Goal: Task Accomplishment & Management: Use online tool/utility

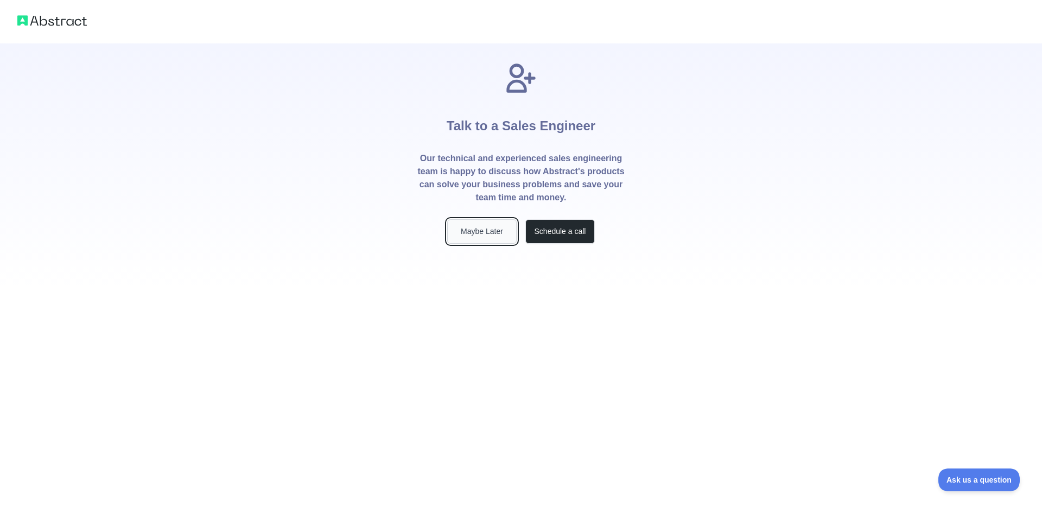
click at [492, 228] on button "Maybe Later" at bounding box center [481, 231] width 69 height 24
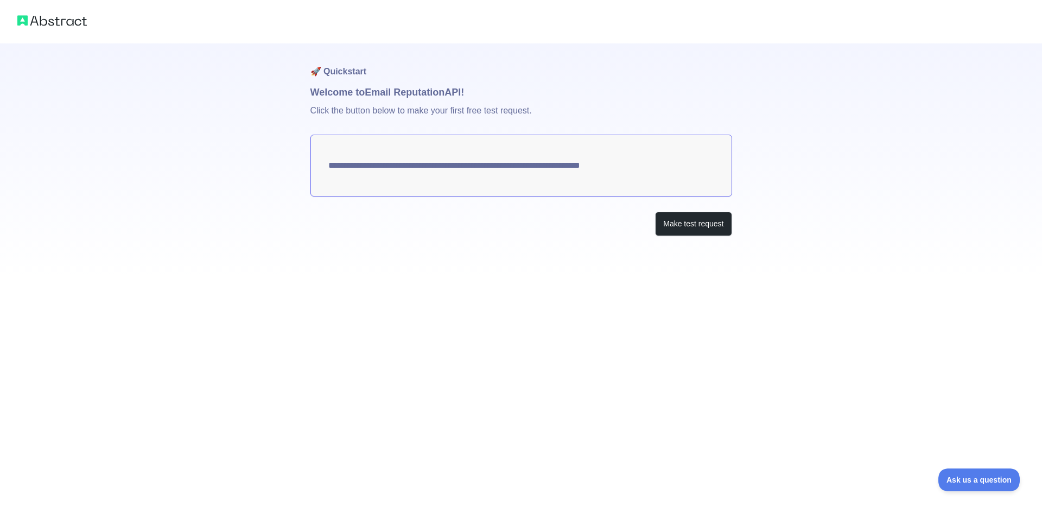
drag, startPoint x: 428, startPoint y: 177, endPoint x: 656, endPoint y: 195, distance: 229.1
click at [646, 189] on textarea "**********" at bounding box center [521, 166] width 422 height 62
click at [680, 220] on button "Make test request" at bounding box center [693, 224] width 76 height 24
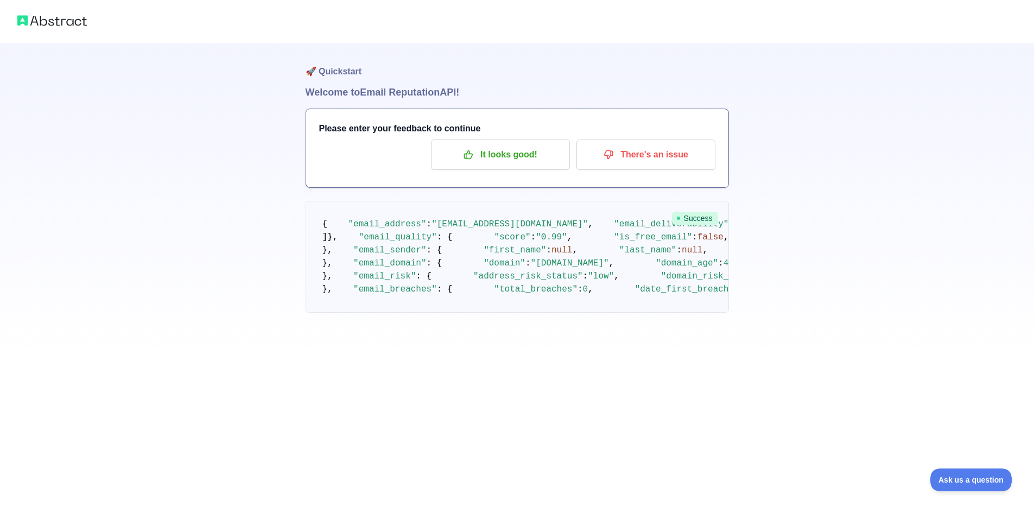
scroll to position [19, 0]
click at [501, 145] on p "It looks good!" at bounding box center [500, 154] width 123 height 18
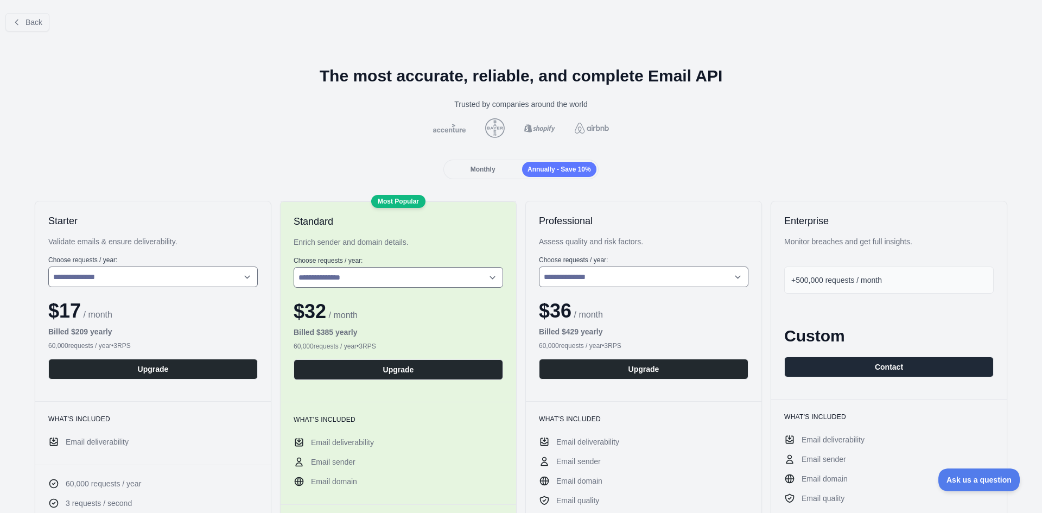
drag, startPoint x: 597, startPoint y: 296, endPoint x: 616, endPoint y: -47, distance: 343.4
click at [35, 24] on span "Back" at bounding box center [33, 22] width 17 height 9
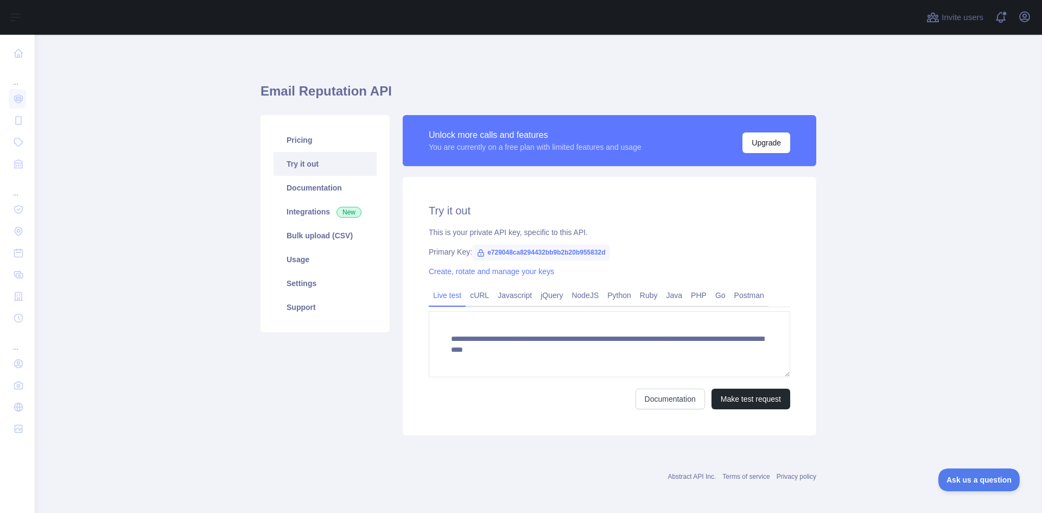
click at [499, 257] on span "e729048ca8294432bb9b2b20b955832d" at bounding box center [541, 252] width 138 height 16
click at [498, 257] on span "e729048ca8294432bb9b2b20b955832d" at bounding box center [541, 252] width 138 height 16
click at [500, 244] on span "e729048ca8294432bb9b2b20b955832d" at bounding box center [541, 252] width 138 height 16
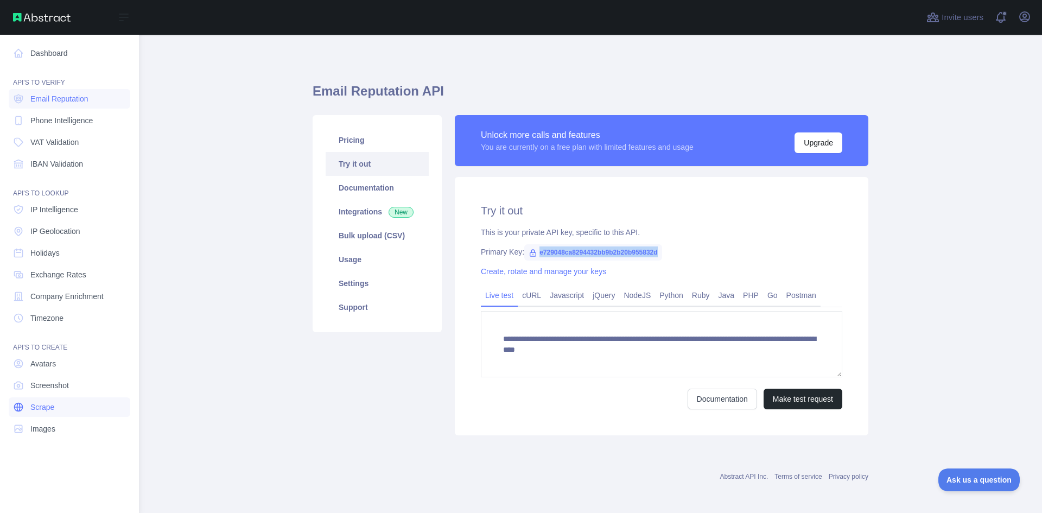
click at [61, 407] on link "Scrape" at bounding box center [70, 407] width 122 height 20
